Goal: Information Seeking & Learning: Understand process/instructions

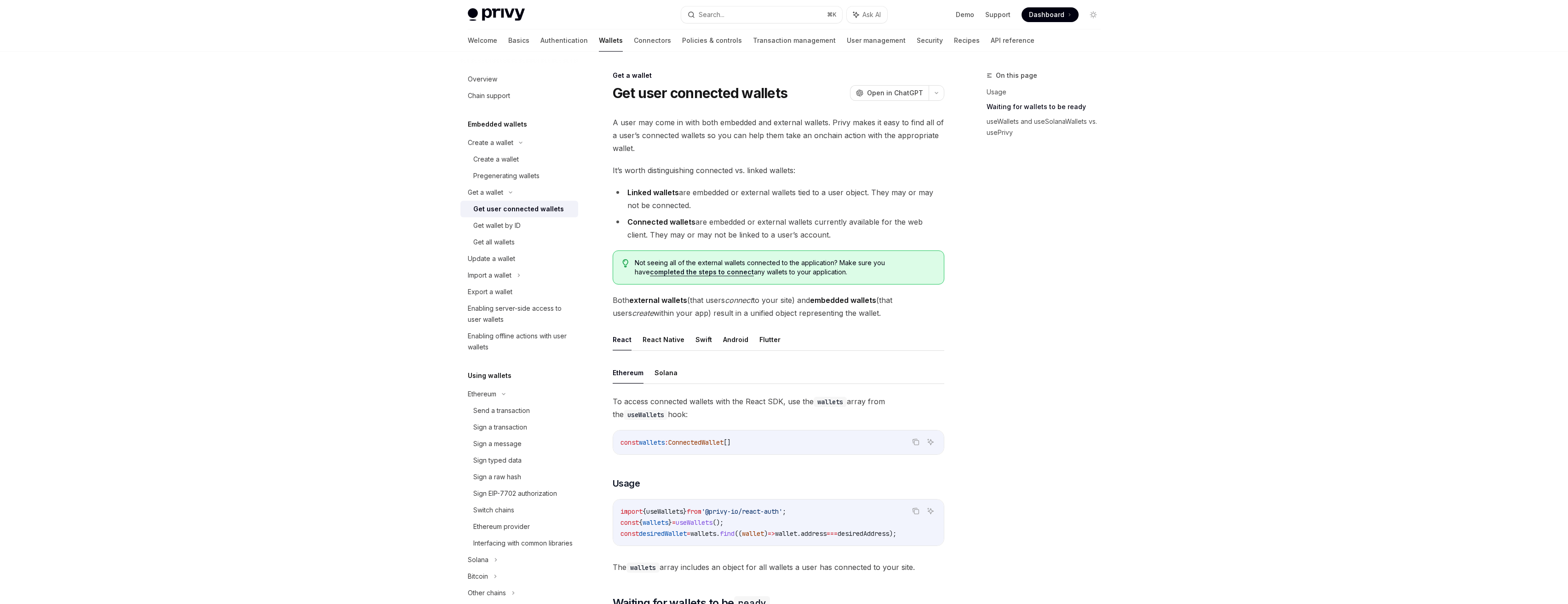
scroll to position [640, 0]
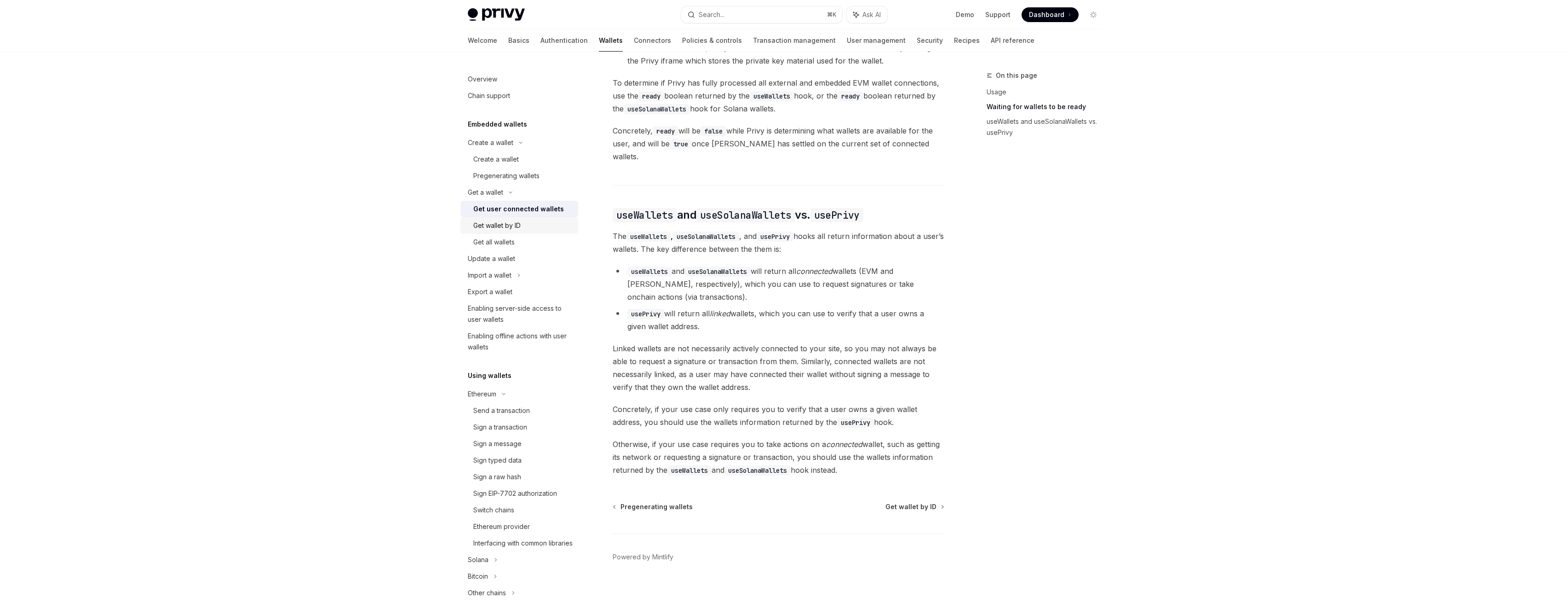
click at [526, 229] on div "Get wallet by ID" at bounding box center [522, 225] width 99 height 11
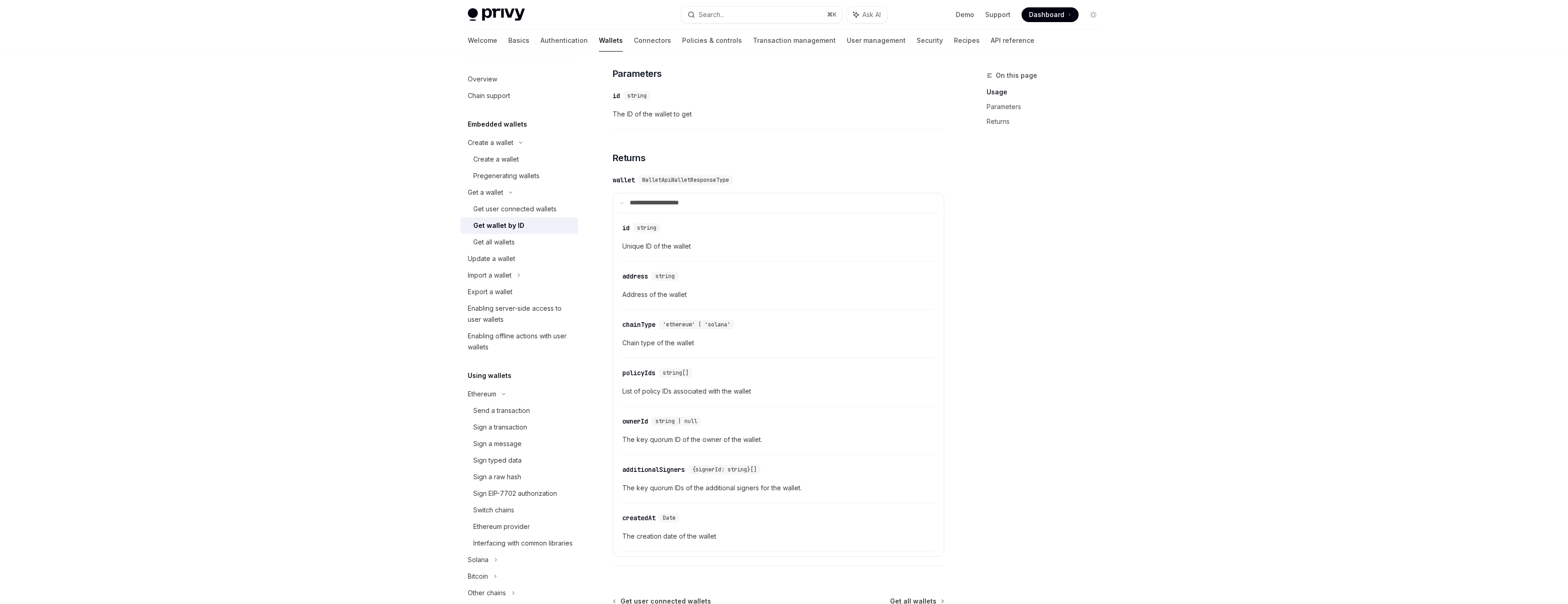
scroll to position [282, 0]
click at [515, 242] on div "Get all wallets" at bounding box center [494, 242] width 42 height 11
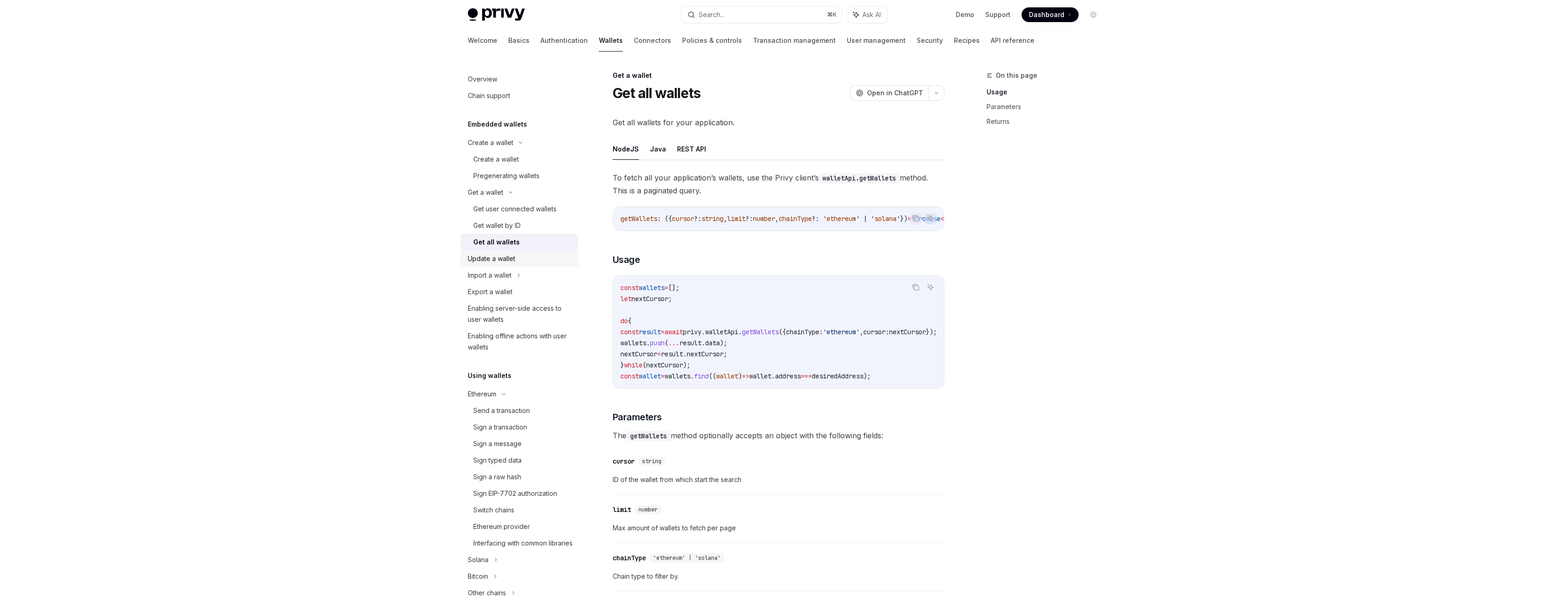
click at [525, 263] on div "Update a wallet" at bounding box center [521, 258] width 105 height 11
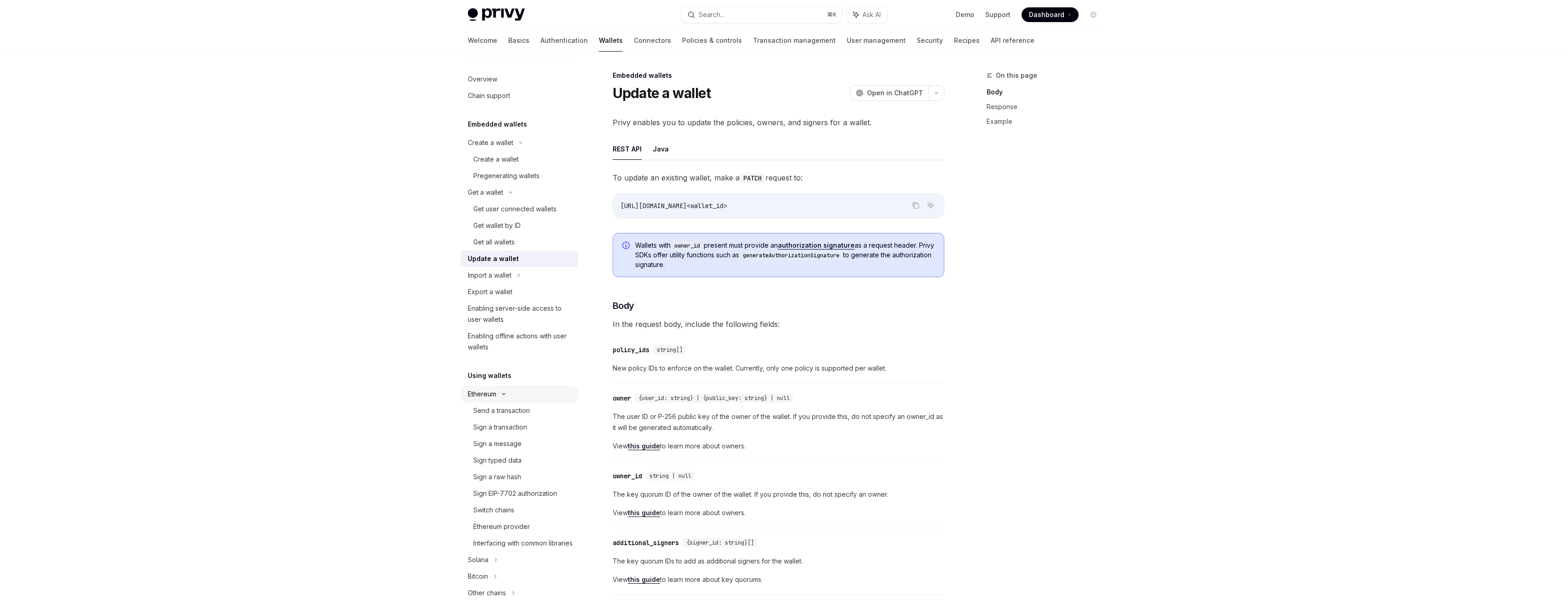
click at [514, 151] on div "Ethereum" at bounding box center [519, 143] width 117 height 17
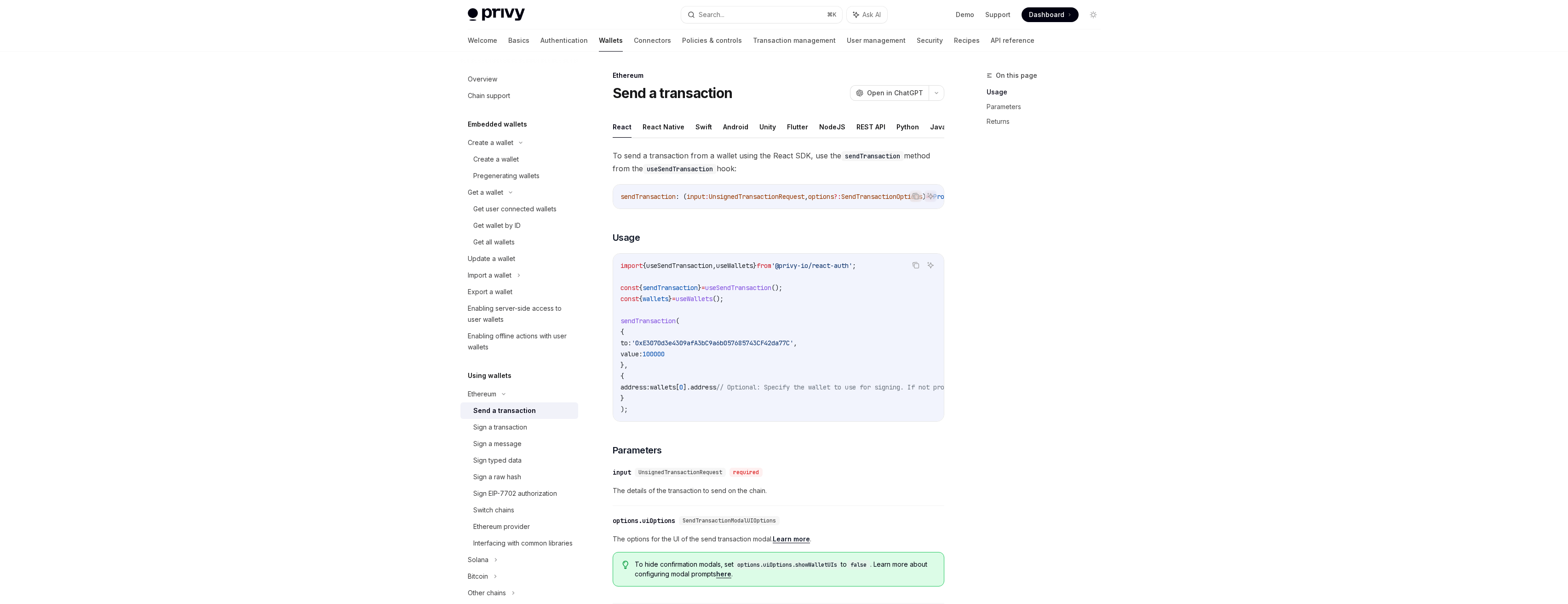
click at [312, 400] on div "Privy Docs home page Search... ⌘ K Ask AI Demo Support Dashboard Dashboard Sear…" at bounding box center [784, 468] width 1568 height 937
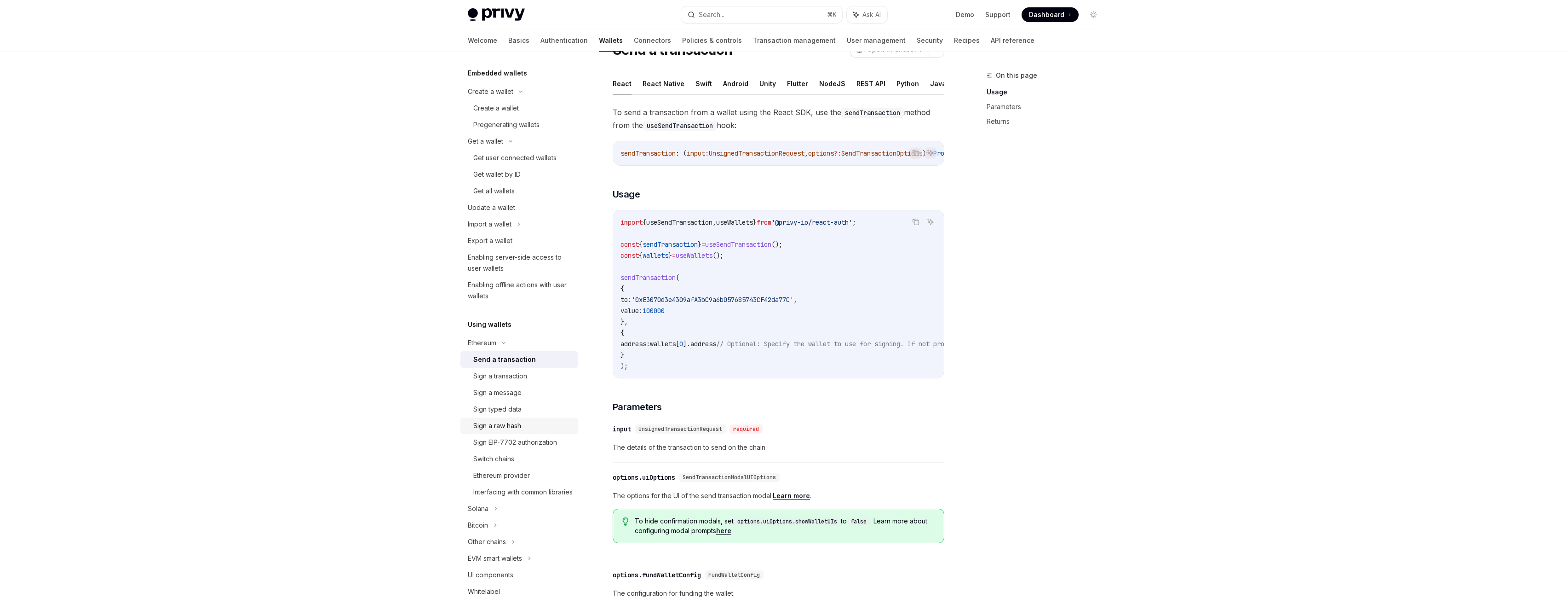
scroll to position [55, 0]
click at [523, 472] on div "Ethereum provider" at bounding box center [501, 472] width 56 height 11
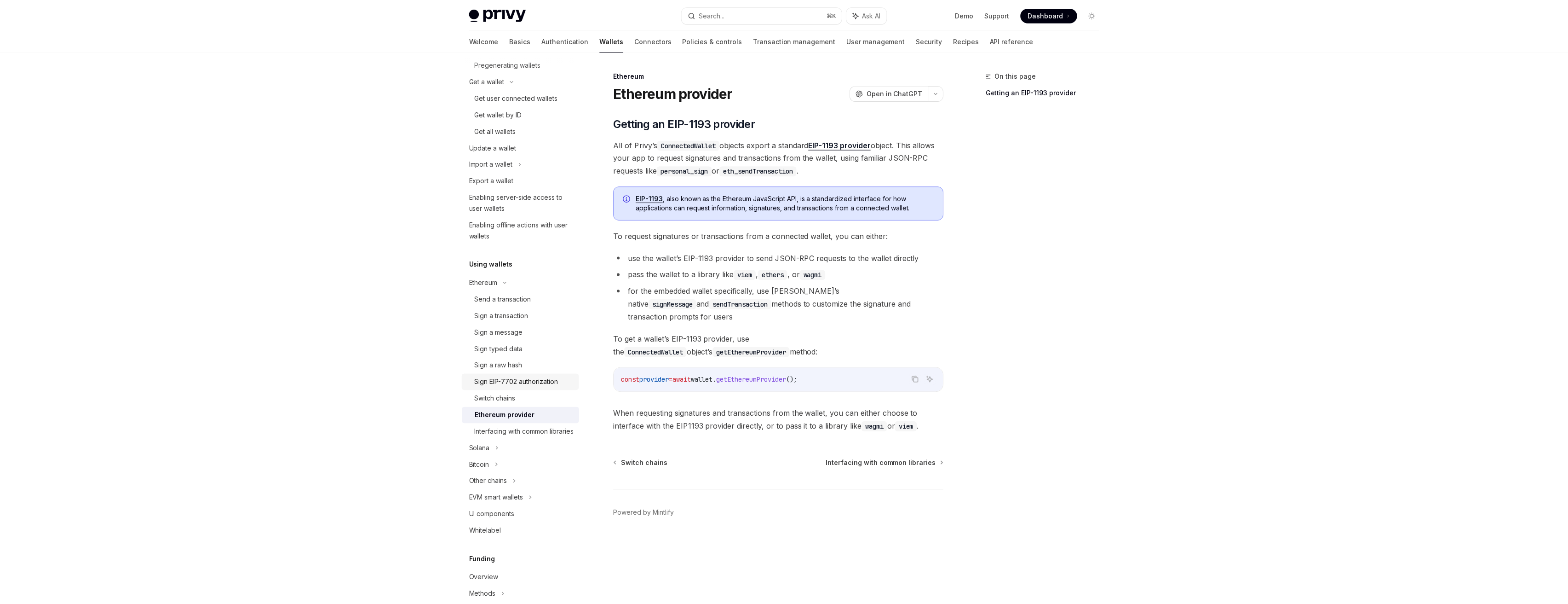
scroll to position [241, 0]
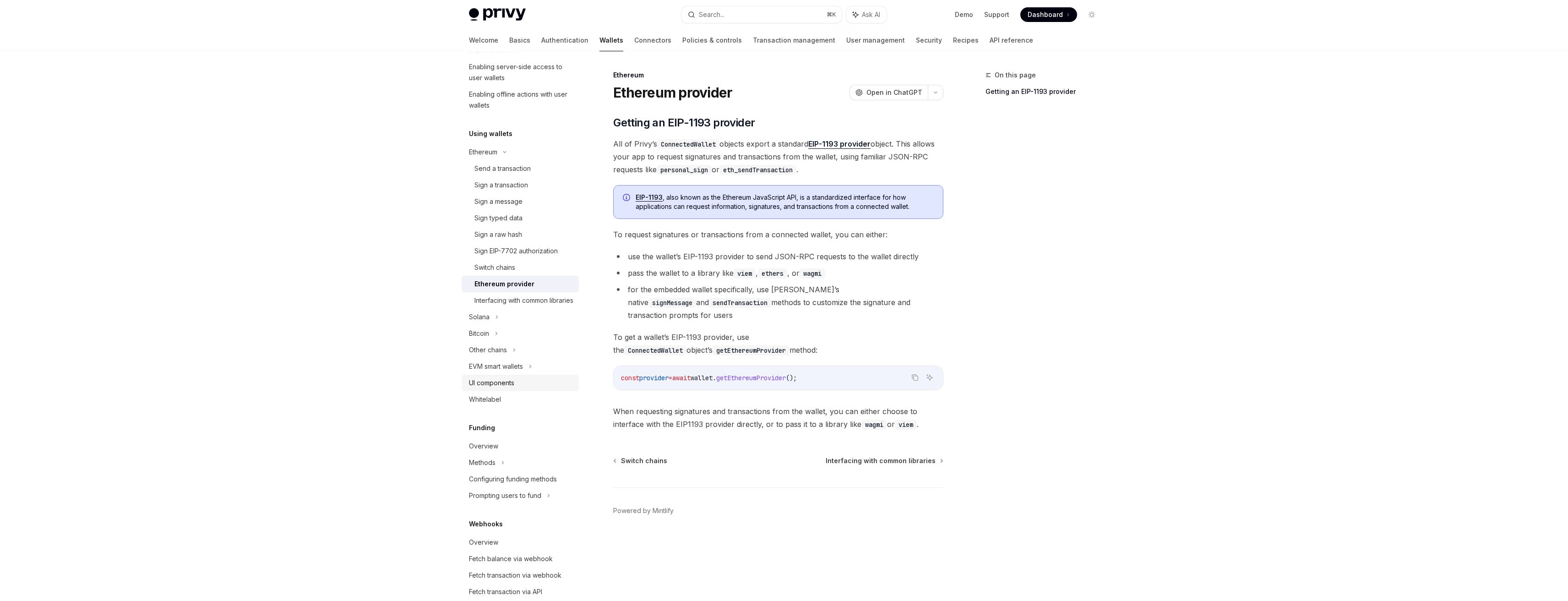
click at [530, 388] on div "UI components" at bounding box center [521, 383] width 105 height 11
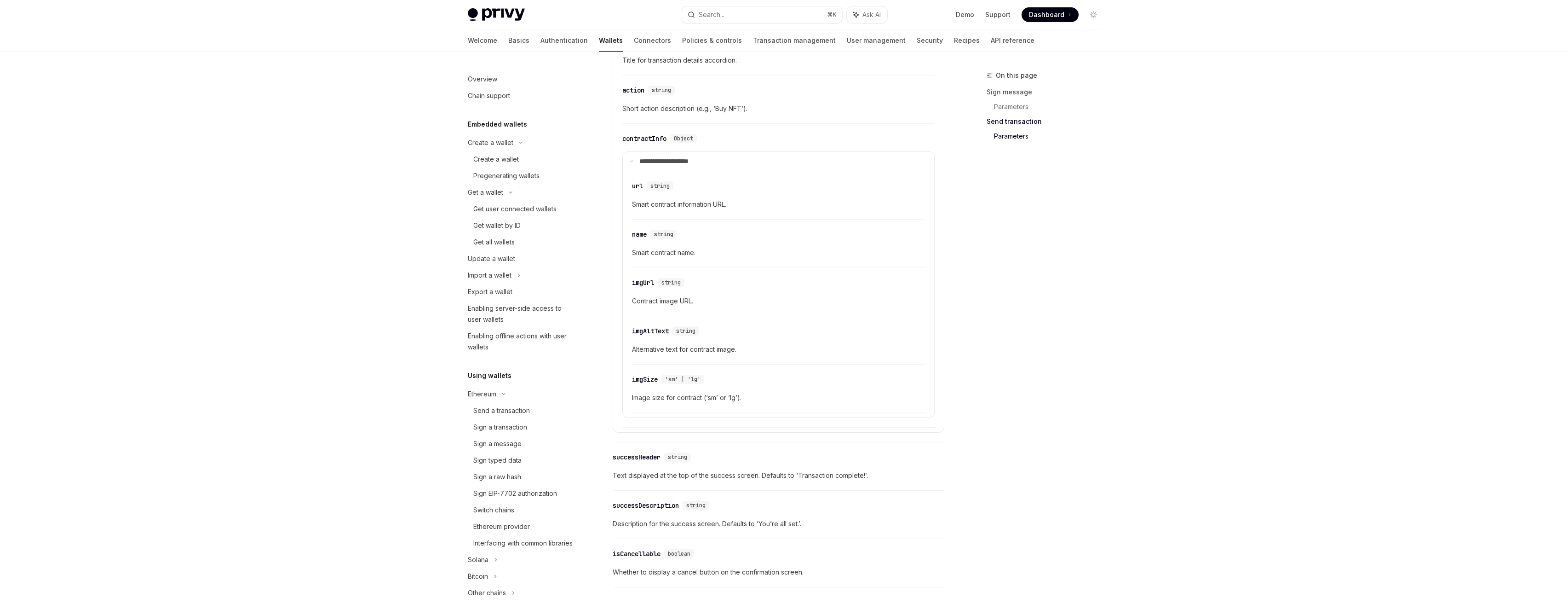
scroll to position [1255, 0]
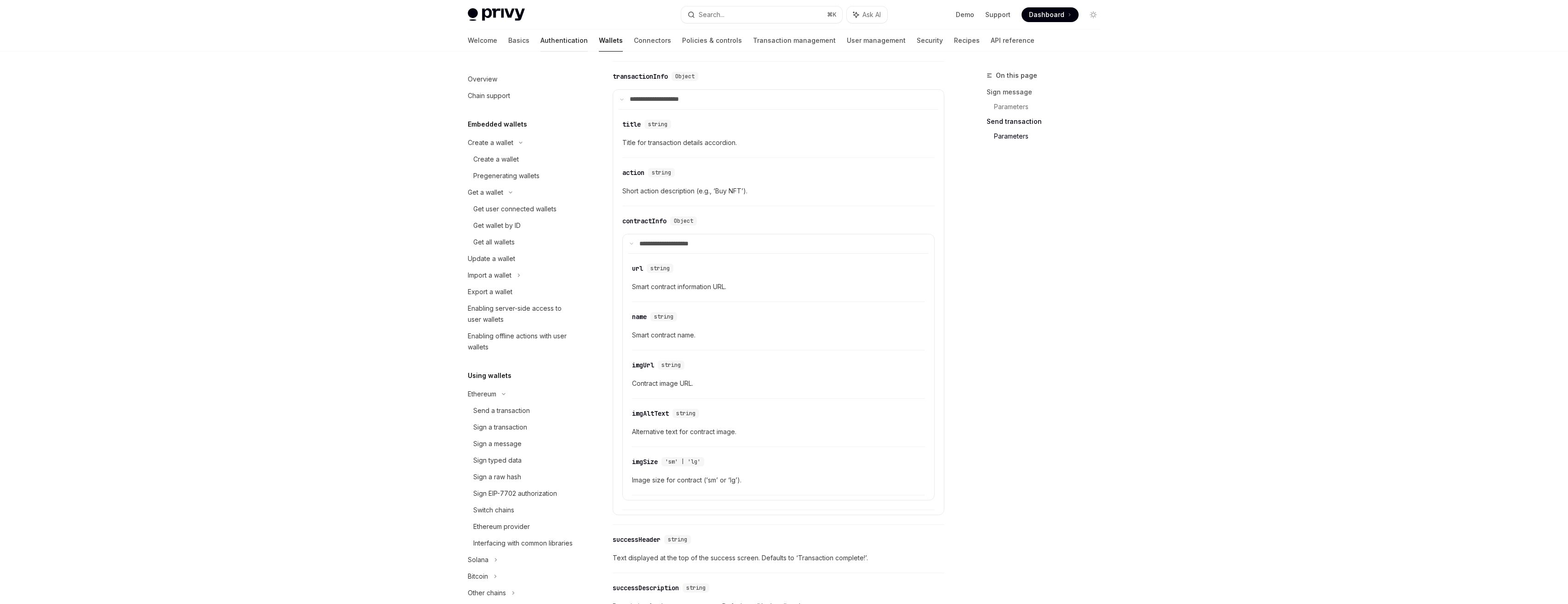
click at [541, 39] on link "Authentication" at bounding box center [564, 40] width 47 height 22
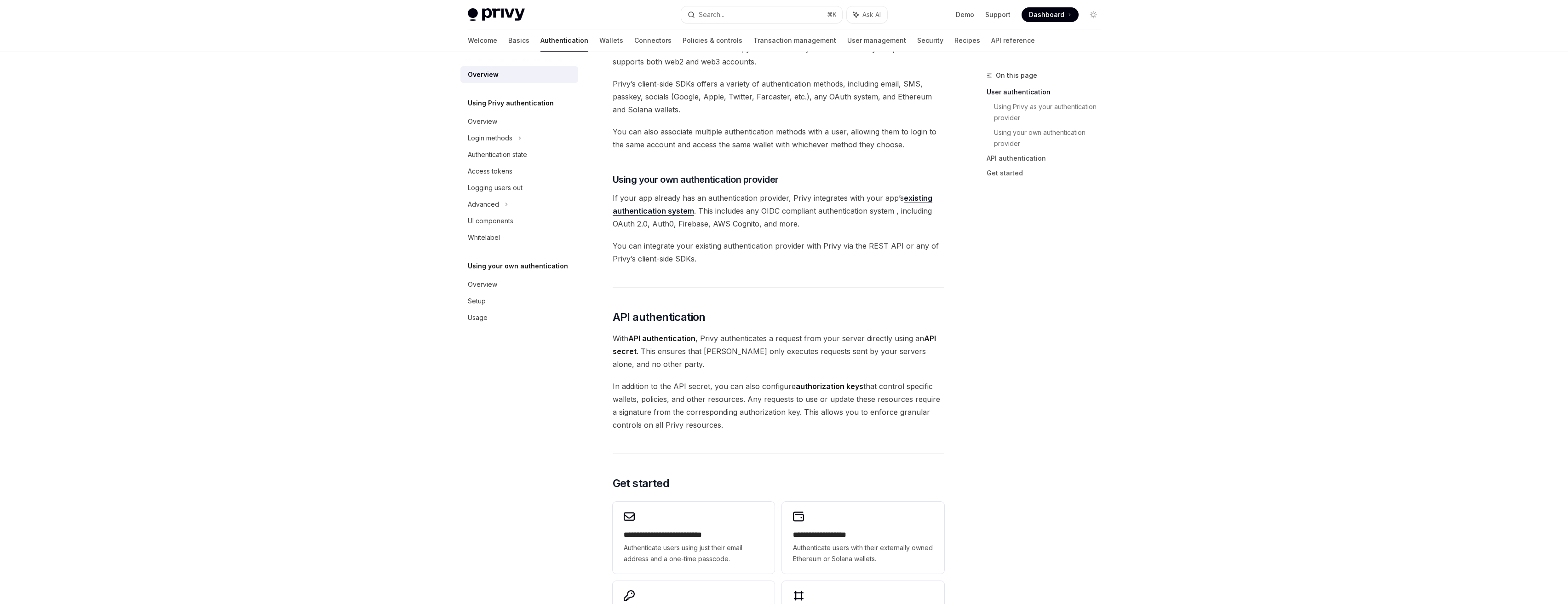
scroll to position [364, 0]
click at [515, 118] on div "Overview" at bounding box center [521, 121] width 105 height 11
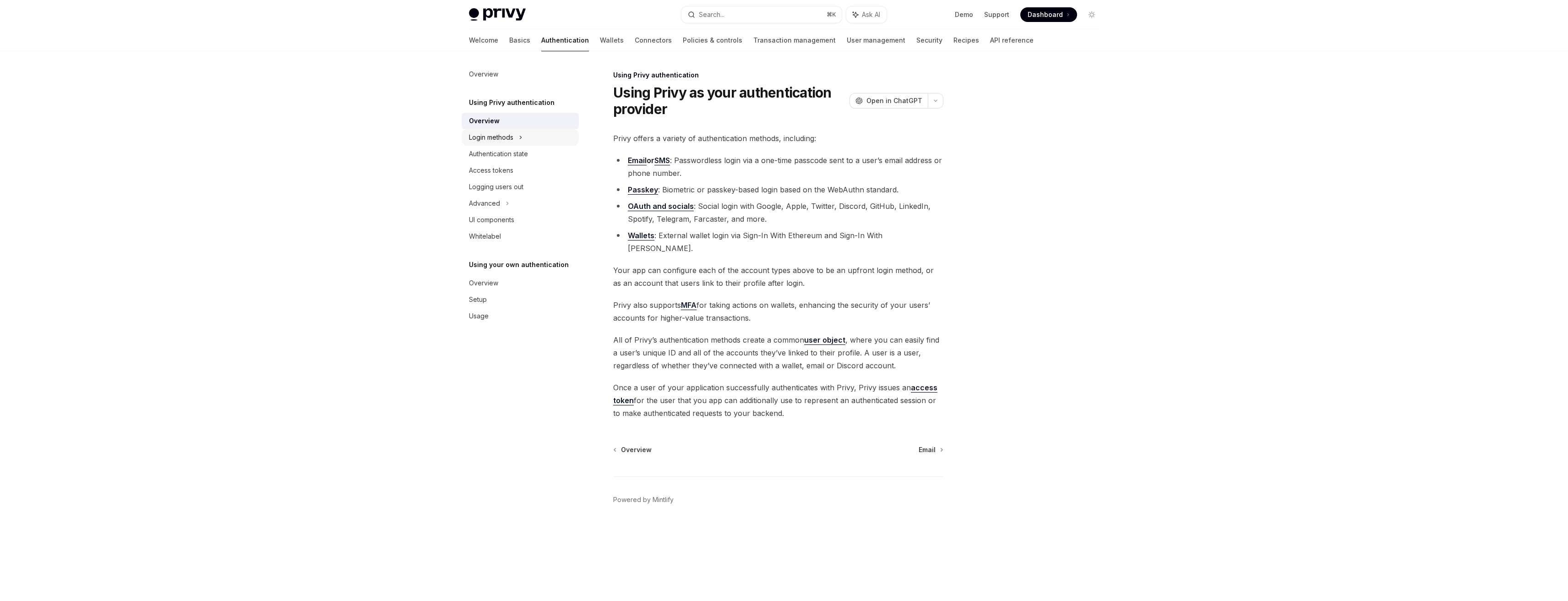
click at [527, 139] on div "Login methods" at bounding box center [519, 138] width 117 height 17
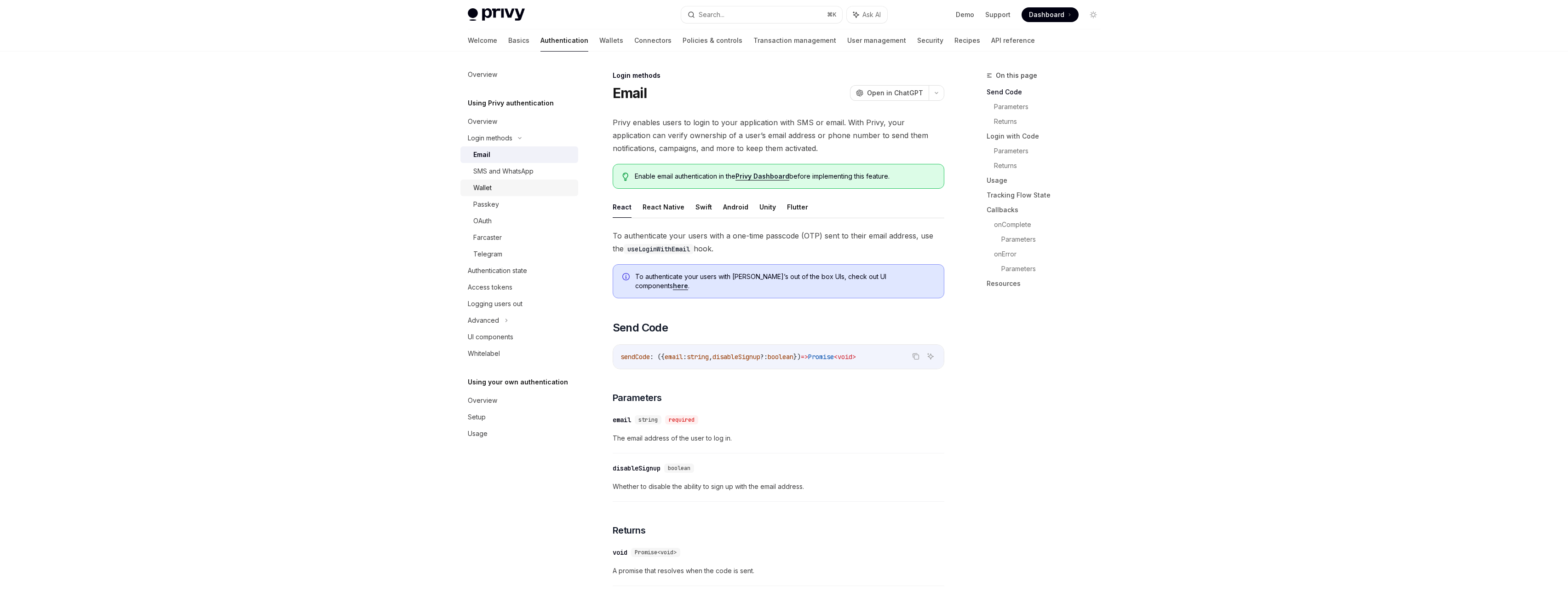
click at [537, 187] on div "Wallet" at bounding box center [522, 188] width 99 height 11
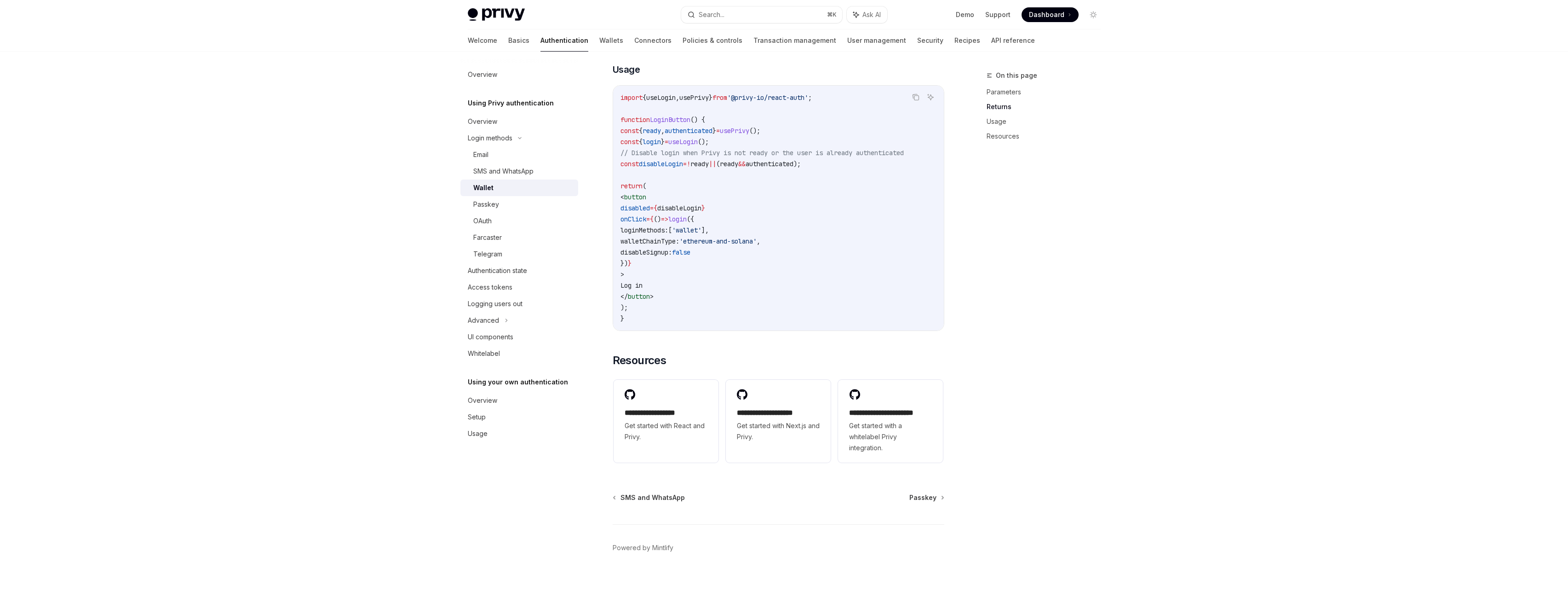
scroll to position [555, 0]
click at [502, 333] on div "UI components" at bounding box center [491, 336] width 45 height 11
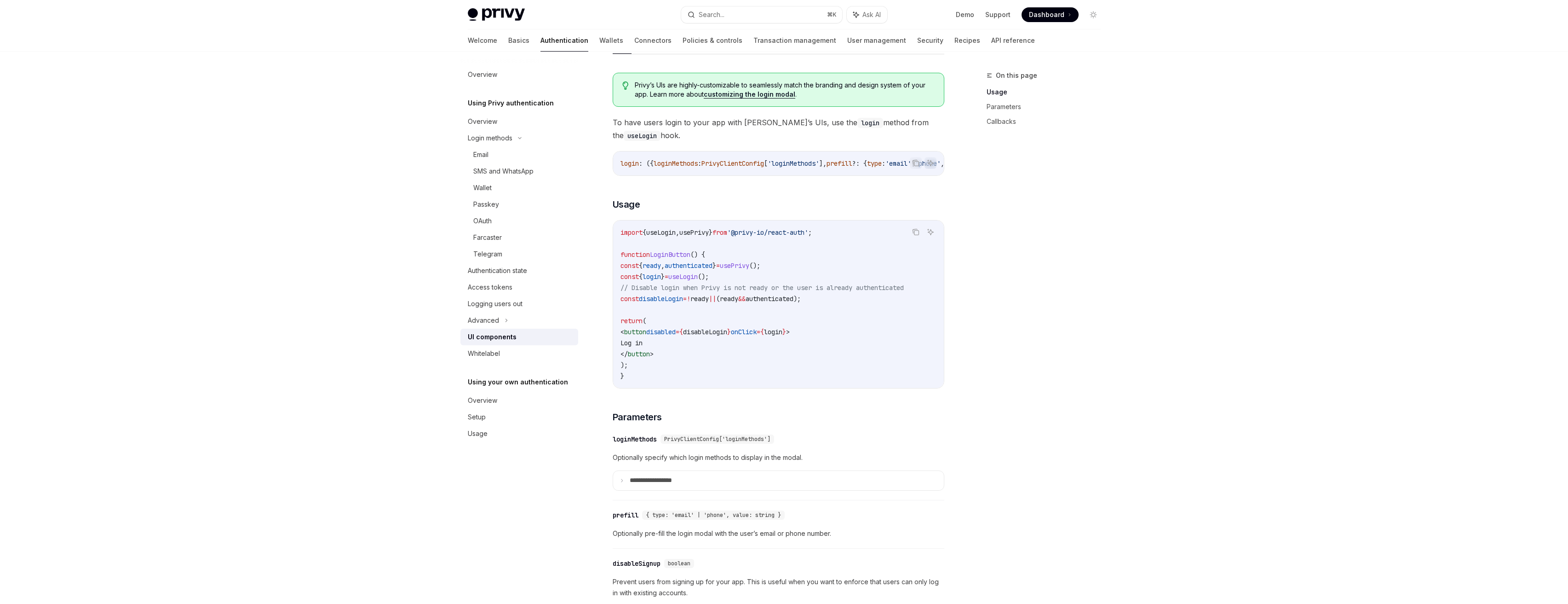
scroll to position [479, 0]
click at [698, 281] on span "useLogin" at bounding box center [683, 276] width 29 height 8
copy code "const { login } = useLogin ();"
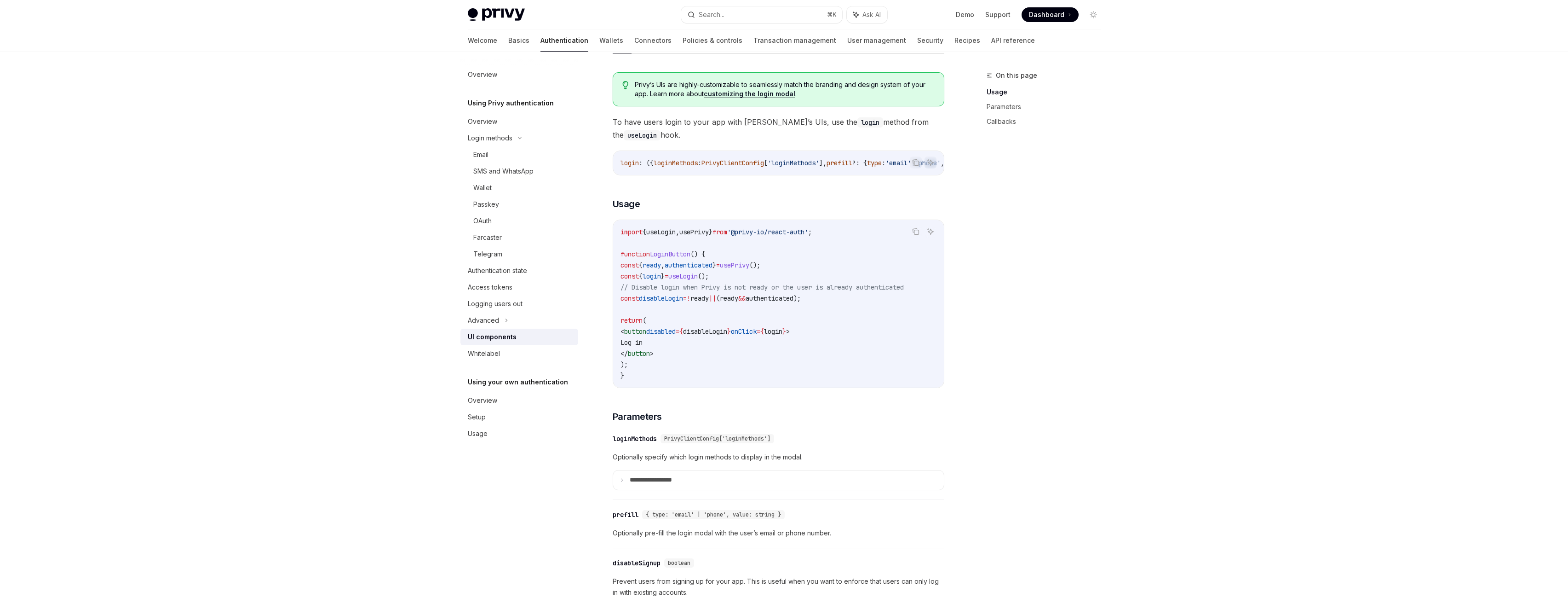
click at [683, 303] on span "disableLogin" at bounding box center [661, 298] width 44 height 8
copy code "const disableLogin = ! ready || ( ready && authenticated );"
click at [713, 270] on span "authenticated" at bounding box center [689, 265] width 48 height 8
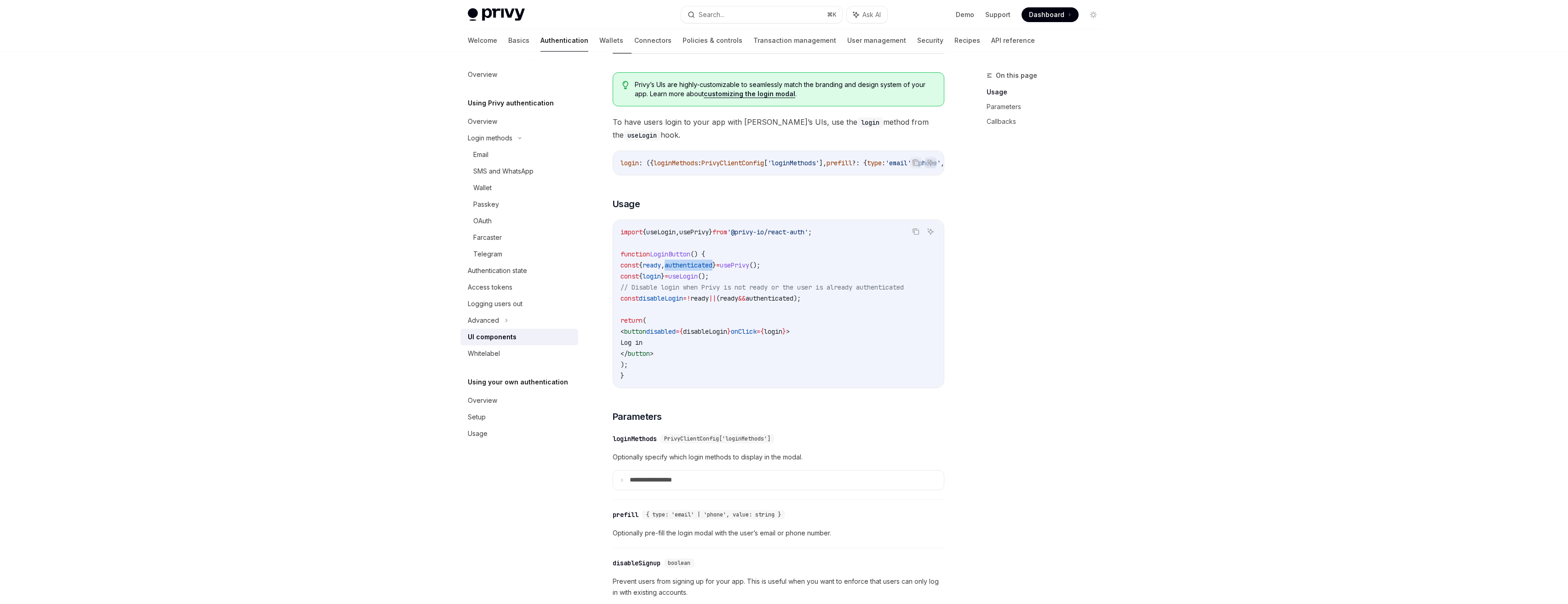
click at [713, 270] on span "authenticated" at bounding box center [689, 265] width 48 height 8
copy code "const { ready , authenticated } = usePrivy ();"
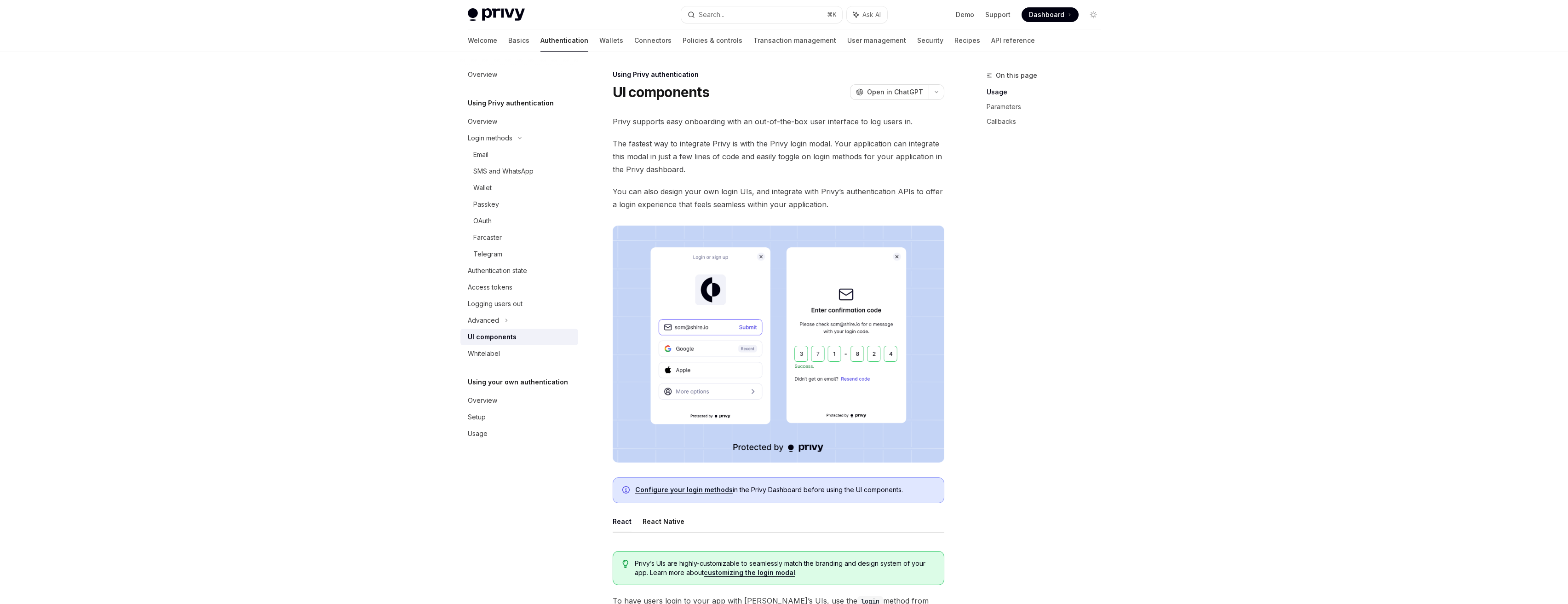
scroll to position [0, 0]
click at [530, 320] on div "Advanced" at bounding box center [519, 320] width 117 height 17
click at [518, 334] on div "MFA" at bounding box center [519, 337] width 117 height 17
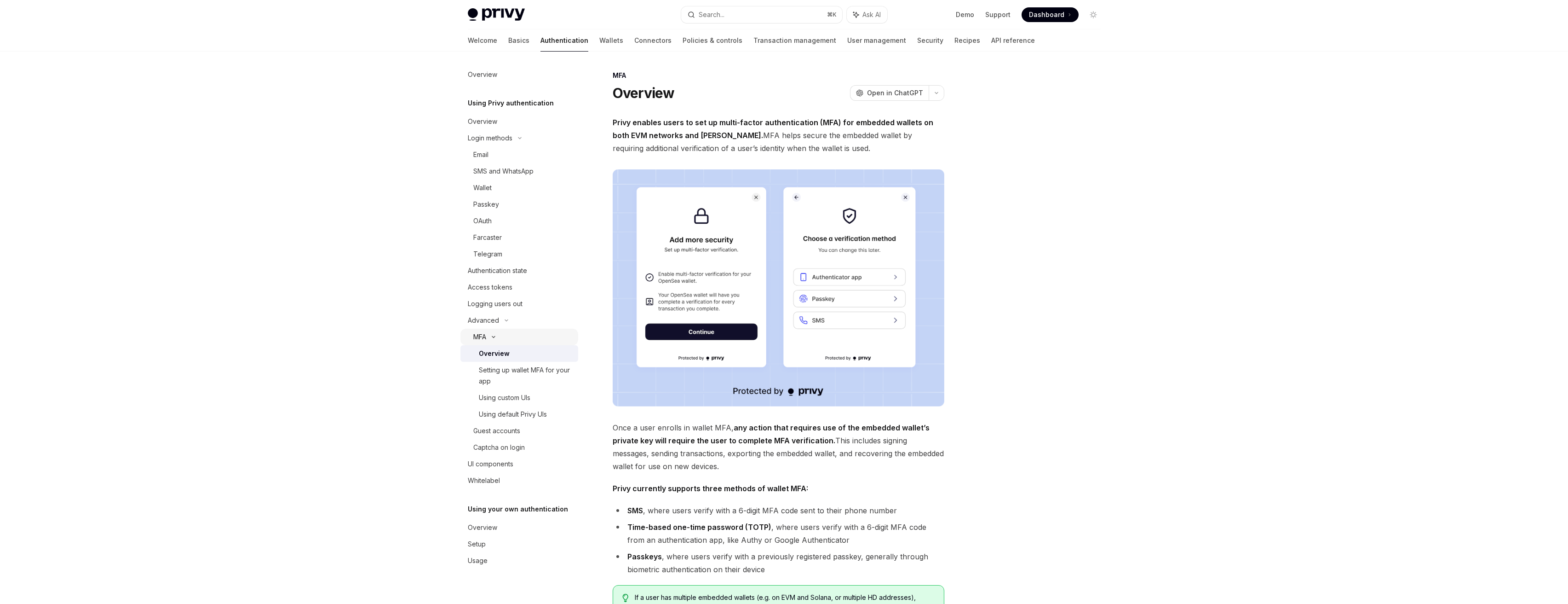
click at [518, 334] on div "MFA" at bounding box center [519, 337] width 117 height 17
click at [522, 384] on div "UI components" at bounding box center [521, 386] width 105 height 11
type textarea "*"
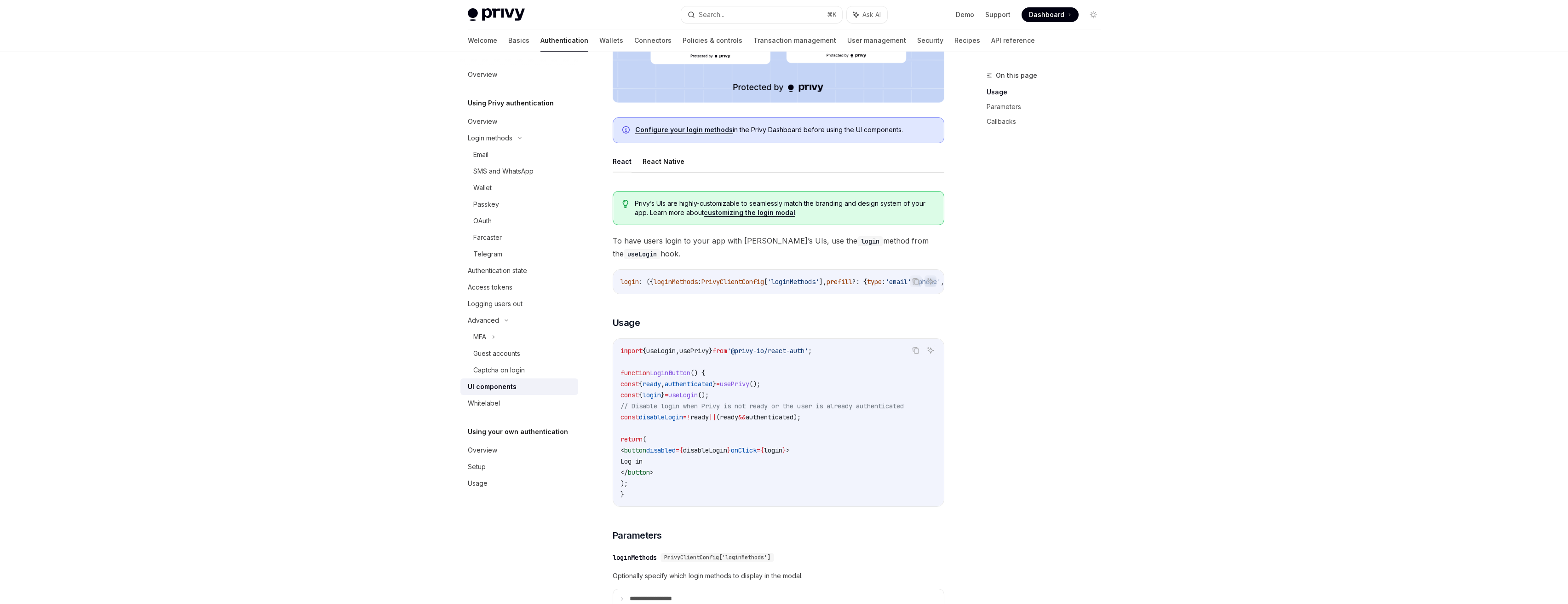
scroll to position [362, 0]
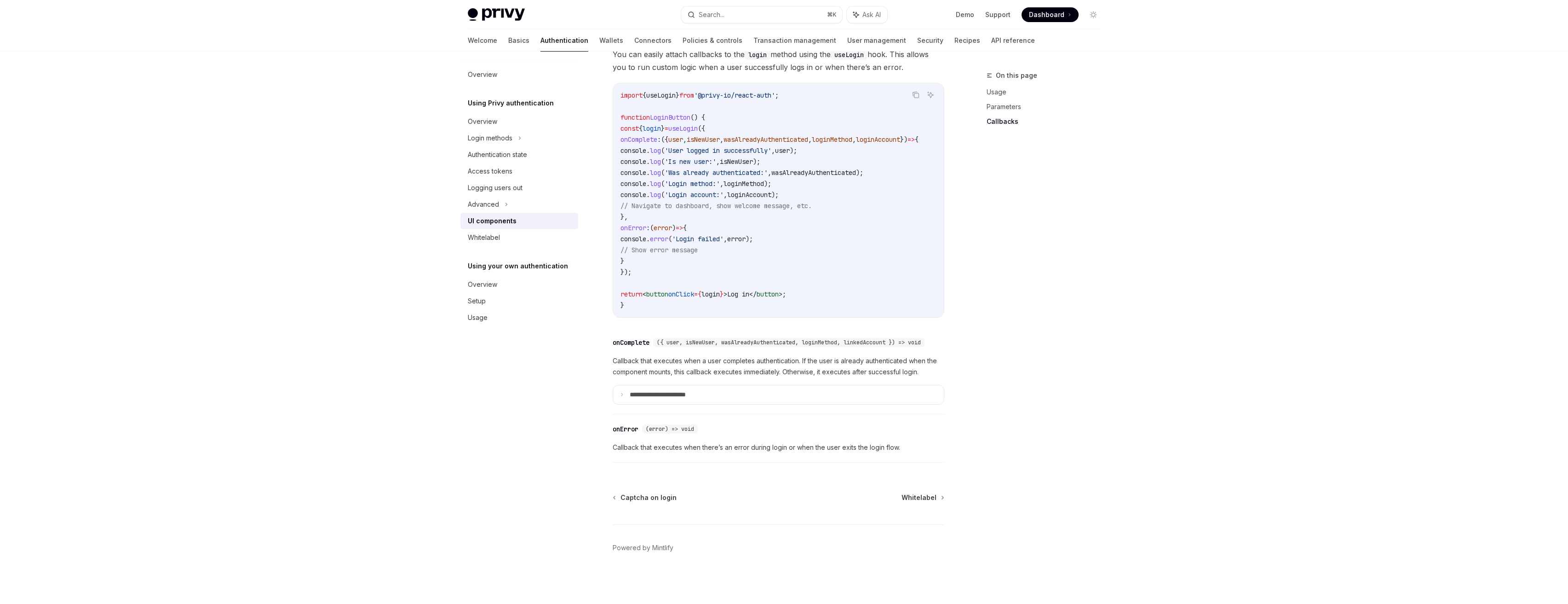
scroll to position [1152, 0]
